Goal: Navigation & Orientation: Find specific page/section

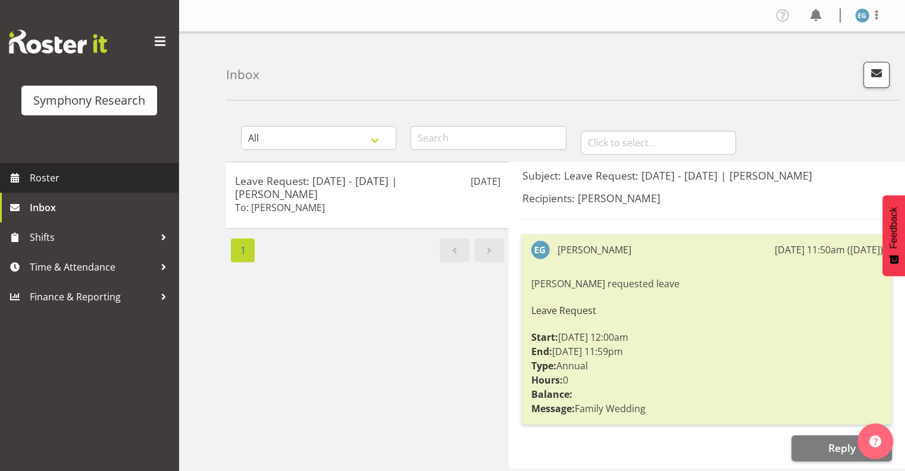
click at [45, 177] on span "Roster" at bounding box center [101, 178] width 143 height 18
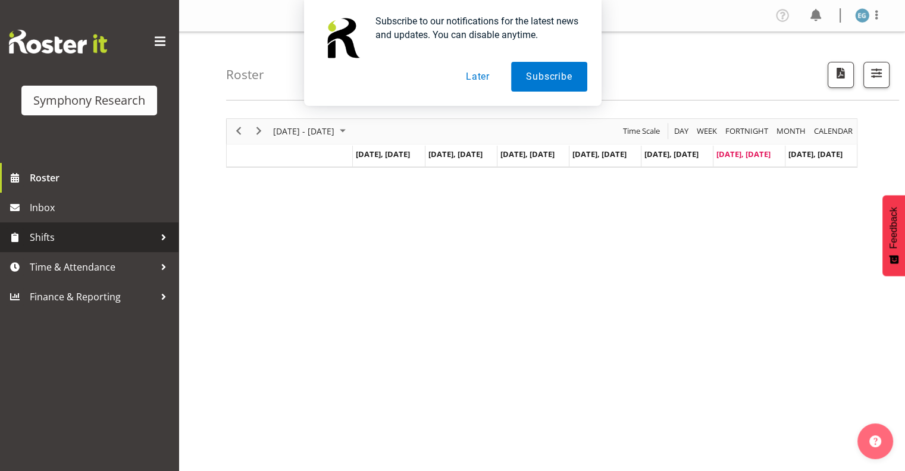
click at [40, 236] on span "Shifts" at bounding box center [92, 237] width 125 height 18
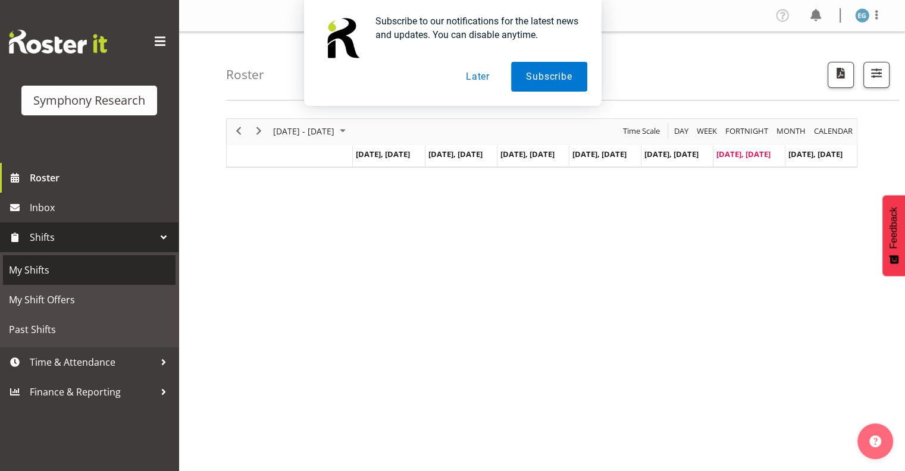
click at [43, 271] on span "My Shifts" at bounding box center [89, 270] width 161 height 18
